Goal: Information Seeking & Learning: Learn about a topic

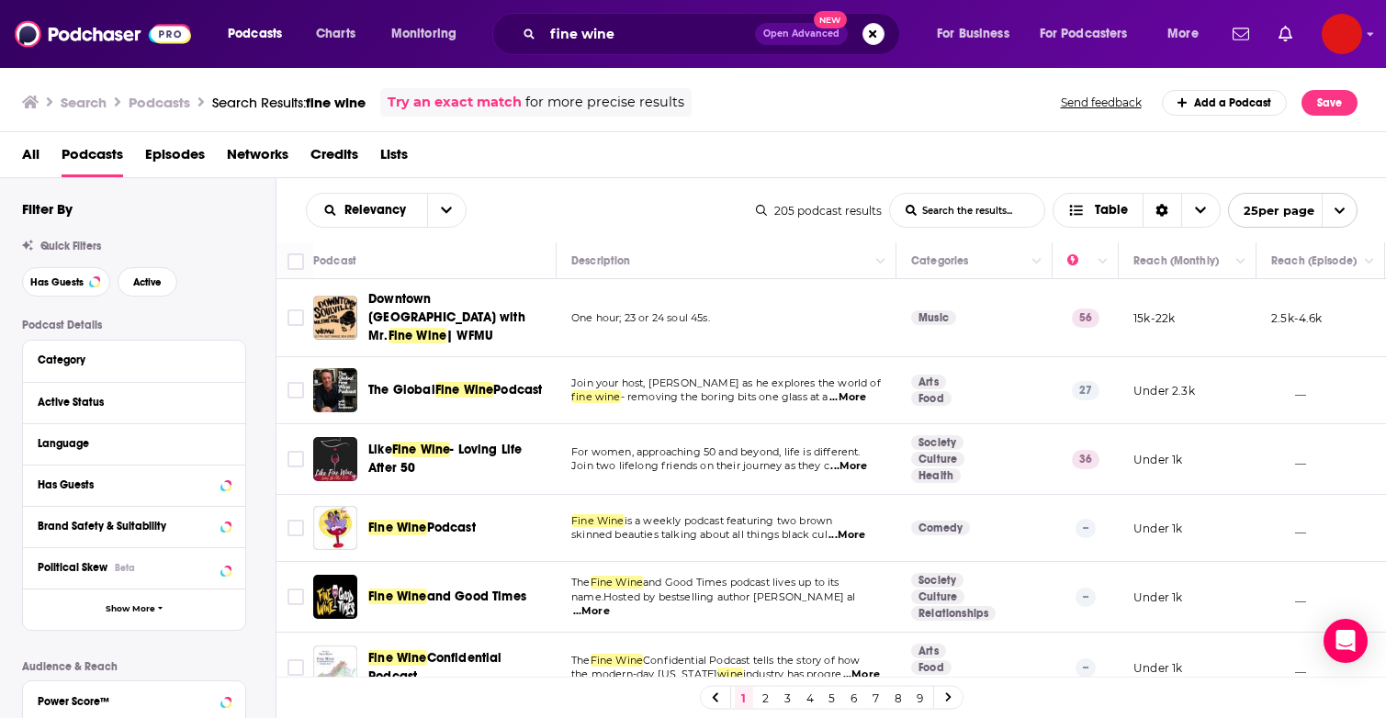
click at [433, 307] on span "Downtown [GEOGRAPHIC_DATA] with Mr." at bounding box center [446, 317] width 157 height 52
click at [1221, 265] on button "Move" at bounding box center [1185, 261] width 107 height 22
click at [1243, 260] on icon "Column Actions" at bounding box center [1240, 261] width 9 height 11
click at [1243, 260] on div at bounding box center [693, 359] width 1386 height 718
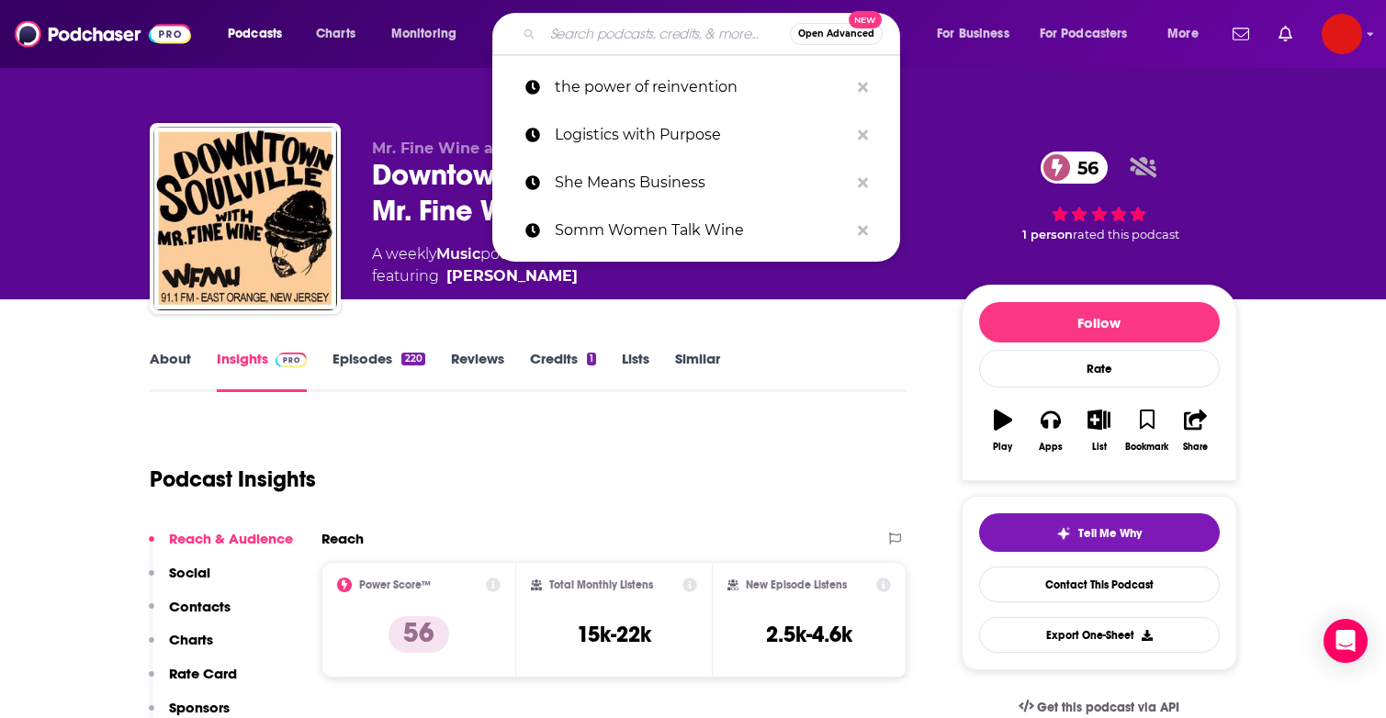
click at [561, 23] on input "Search podcasts, credits, & more..." at bounding box center [666, 33] width 247 height 29
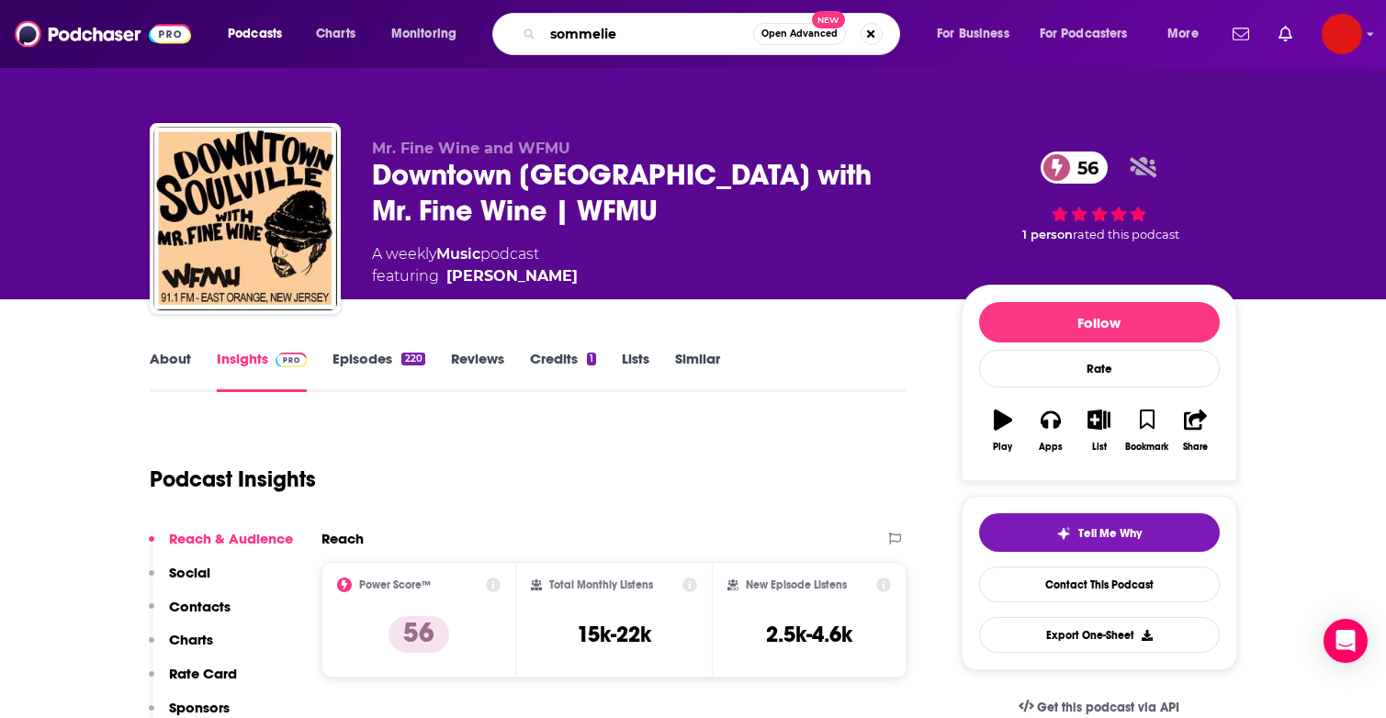
type input "sommelier"
